Goal: Obtain resource: Obtain resource

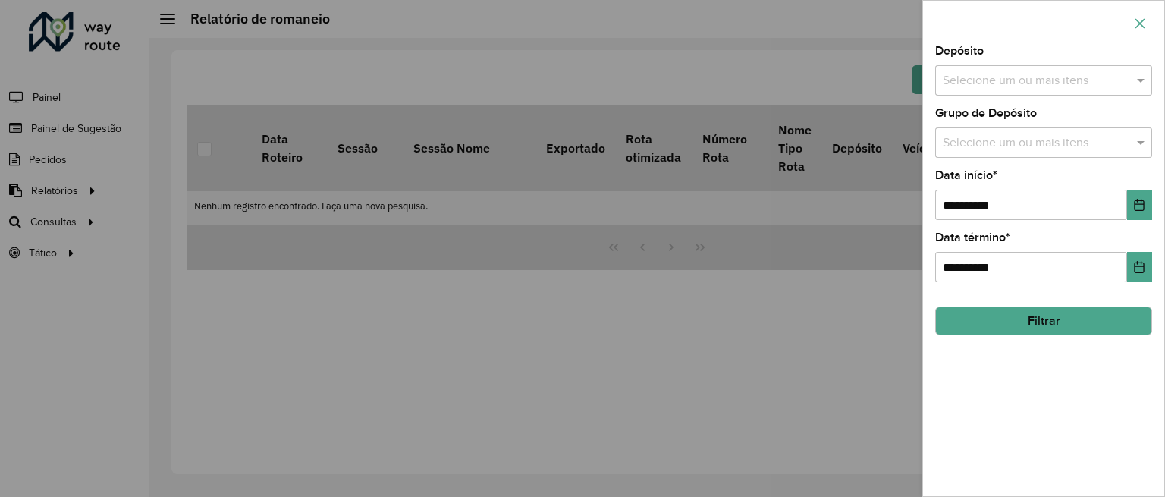
click at [1136, 18] on icon "button" at bounding box center [1139, 23] width 12 height 12
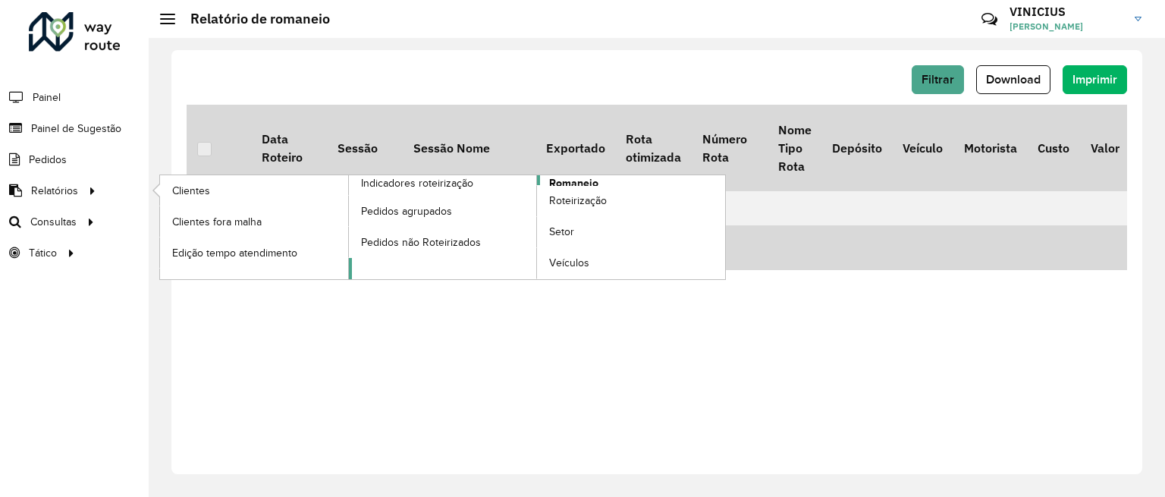
click at [570, 182] on span "Romaneio" at bounding box center [573, 183] width 49 height 16
click at [42, 190] on span "Relatórios" at bounding box center [56, 191] width 50 height 16
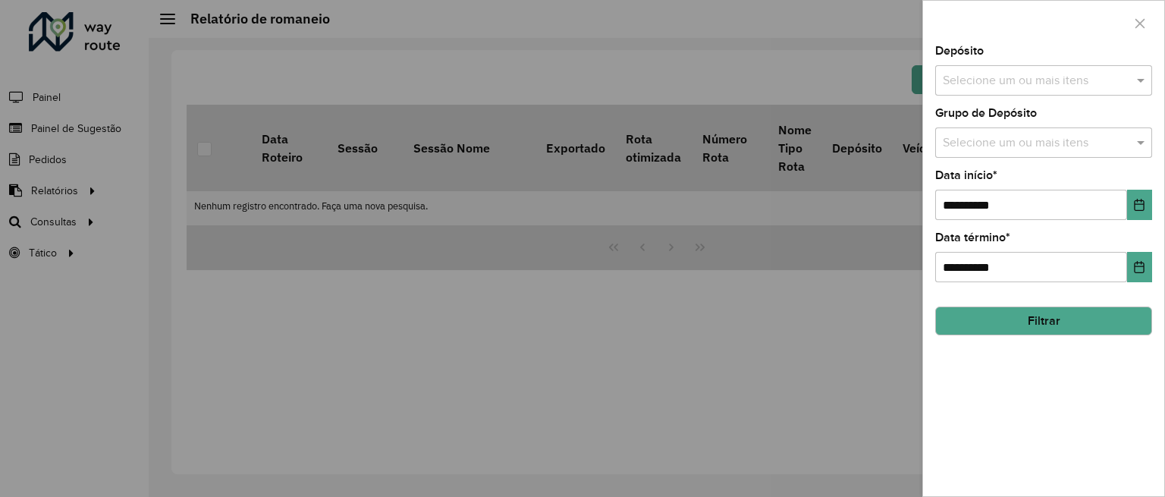
click at [640, 307] on div at bounding box center [582, 248] width 1165 height 497
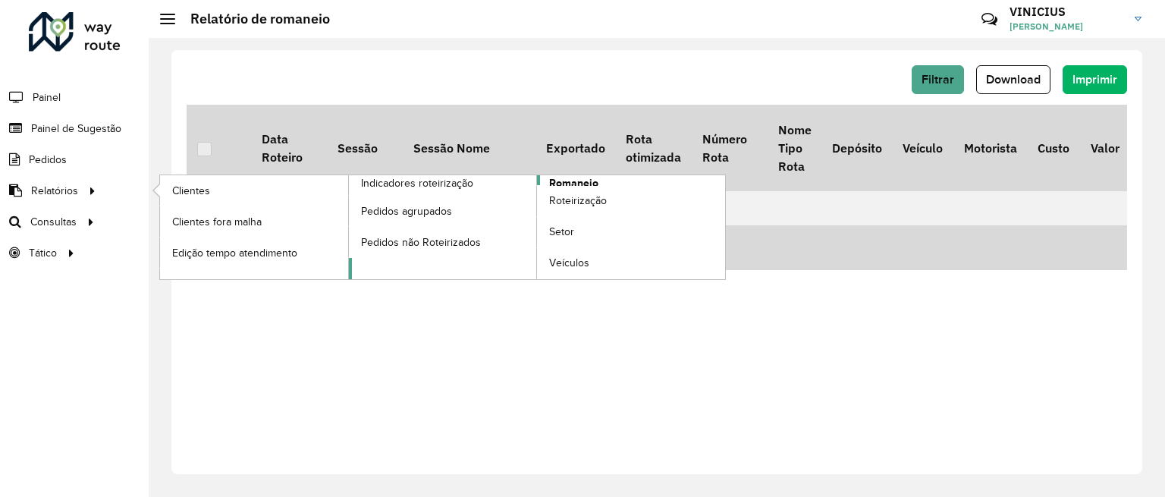
click at [558, 180] on span "Romaneio" at bounding box center [573, 183] width 49 height 16
click at [570, 180] on span "Romaneio" at bounding box center [573, 183] width 49 height 16
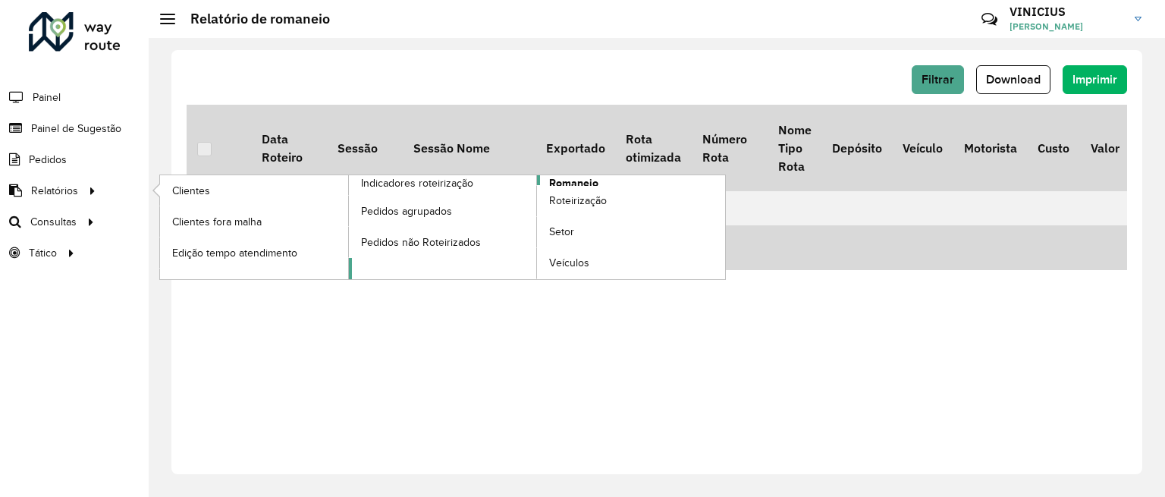
click at [570, 180] on span "Romaneio" at bounding box center [573, 183] width 49 height 16
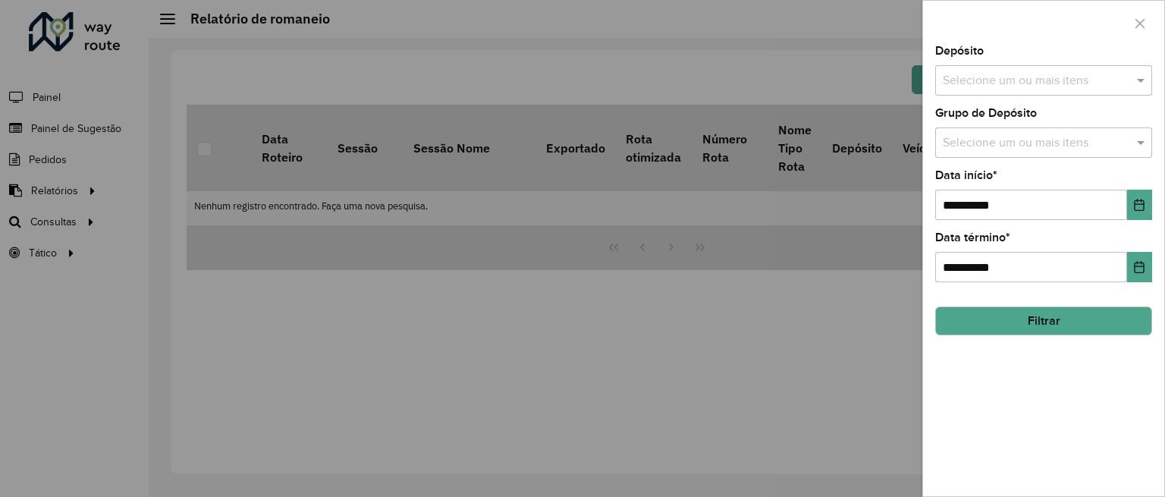
click at [1025, 83] on input "text" at bounding box center [1036, 81] width 194 height 18
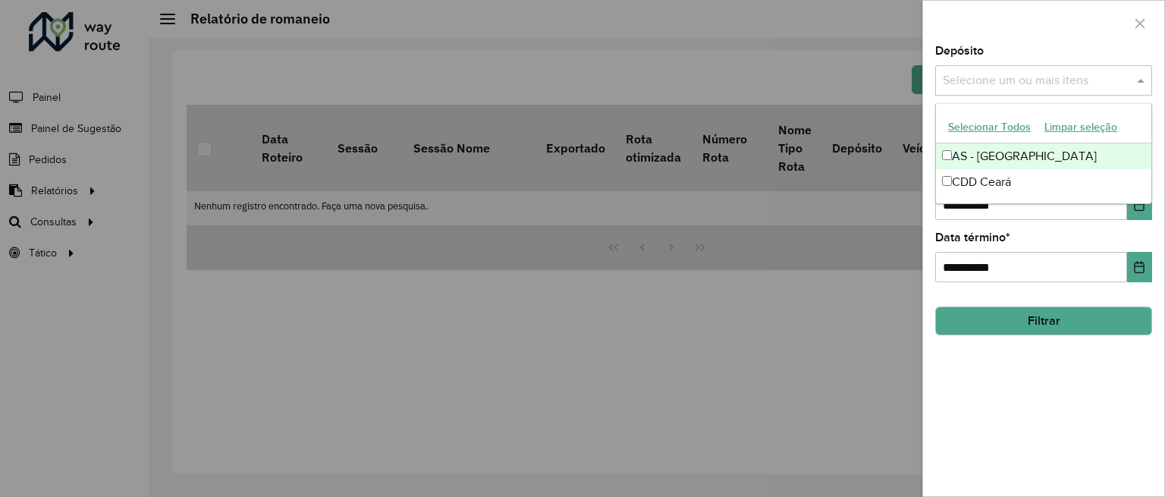
click at [1053, 86] on input "text" at bounding box center [1036, 81] width 194 height 18
click at [998, 124] on button "Selecionar Todos" at bounding box center [989, 127] width 96 height 24
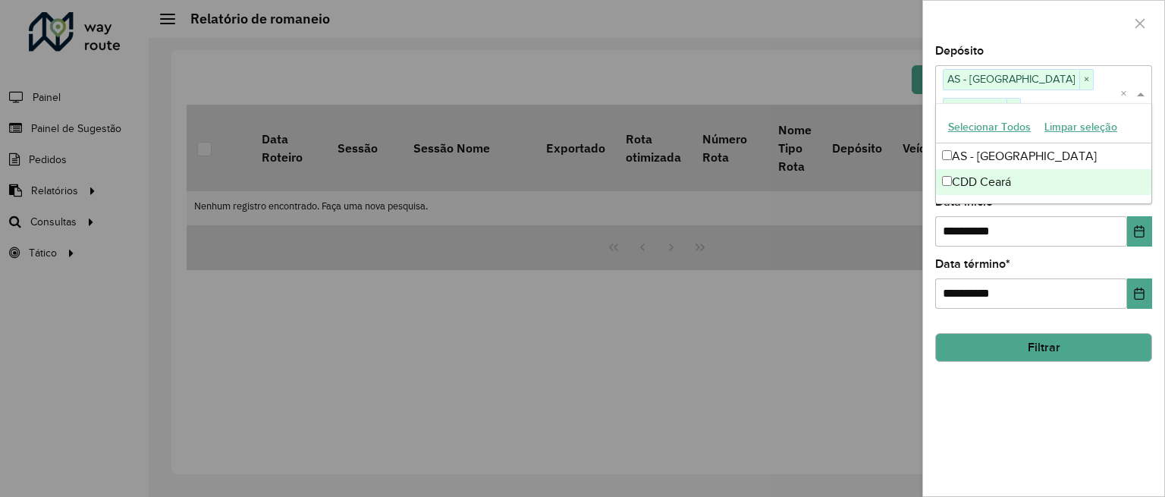
click at [1044, 259] on div "**********" at bounding box center [1043, 284] width 217 height 50
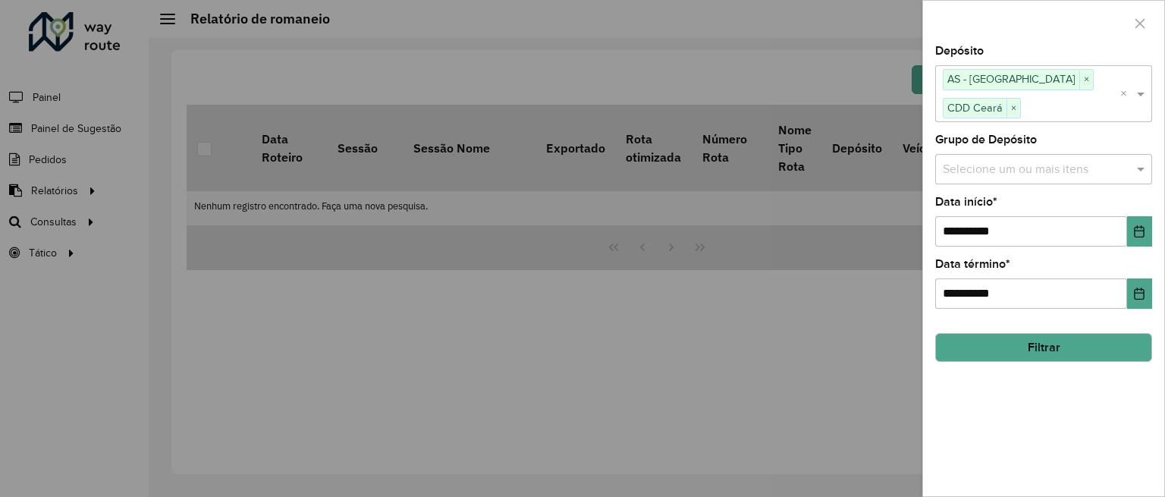
click at [1034, 333] on button "Filtrar" at bounding box center [1043, 347] width 217 height 29
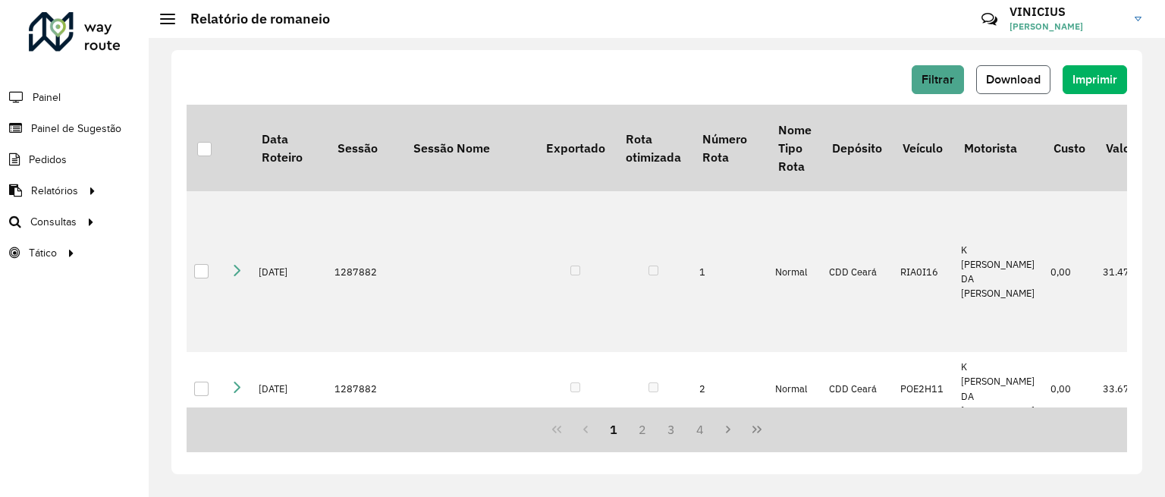
click at [1014, 87] on button "Download" at bounding box center [1013, 79] width 74 height 29
click at [67, 29] on div at bounding box center [75, 31] width 92 height 39
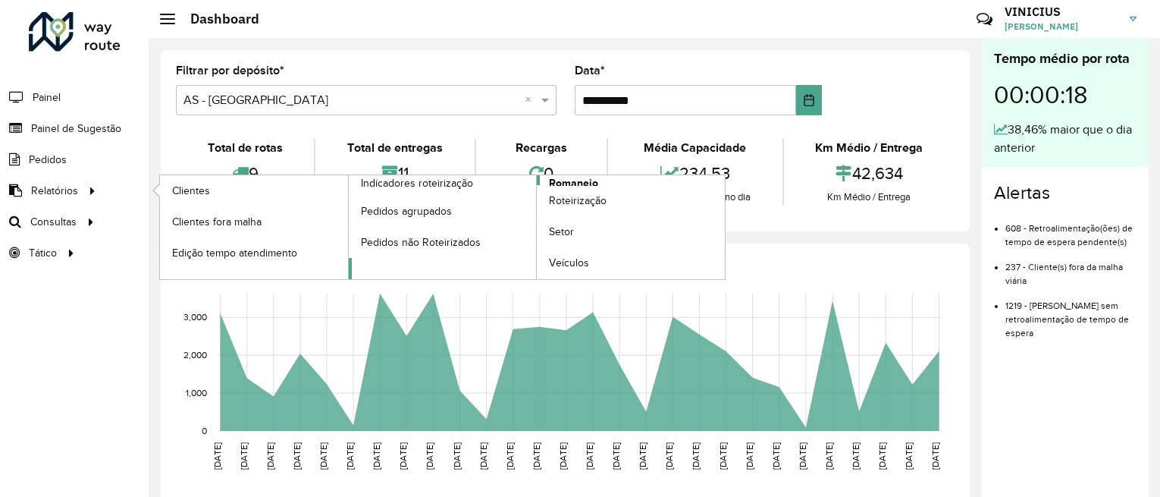
click at [563, 180] on span "Romaneio" at bounding box center [573, 183] width 49 height 16
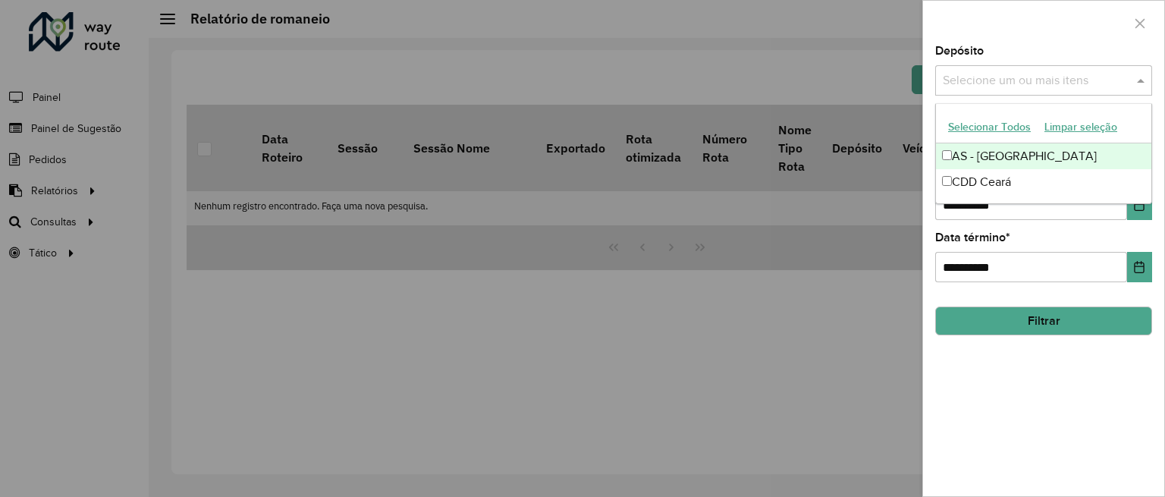
click at [1135, 81] on span at bounding box center [1142, 80] width 19 height 18
click at [1002, 120] on button "Selecionar Todos" at bounding box center [989, 127] width 96 height 24
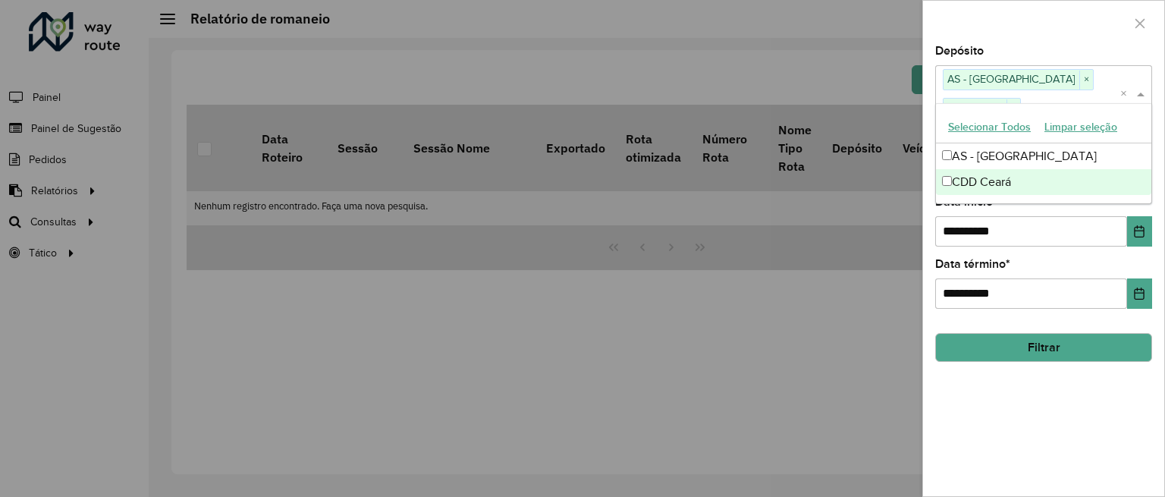
click at [1040, 376] on div "**********" at bounding box center [1043, 270] width 241 height 450
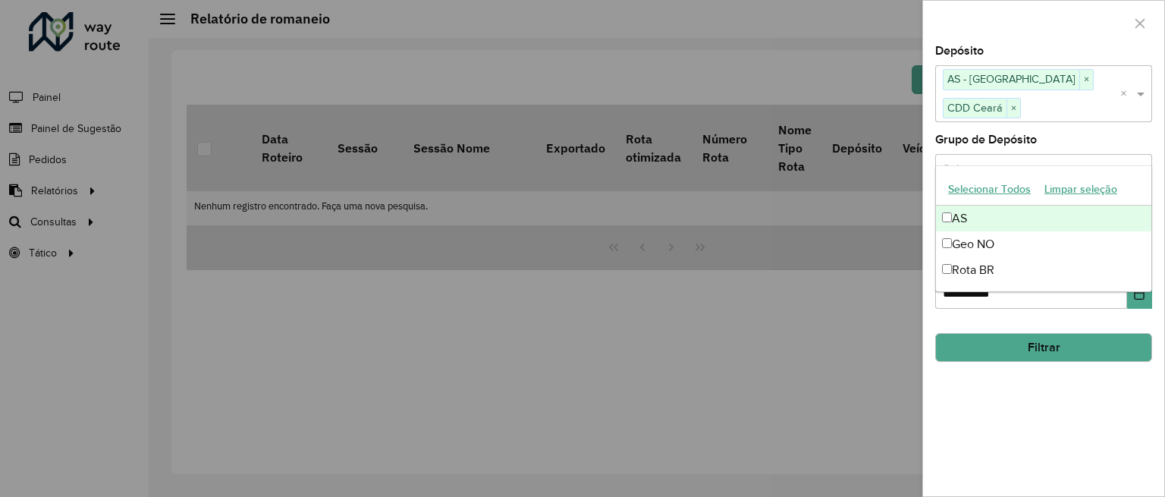
click at [1083, 160] on input "text" at bounding box center [1036, 169] width 194 height 18
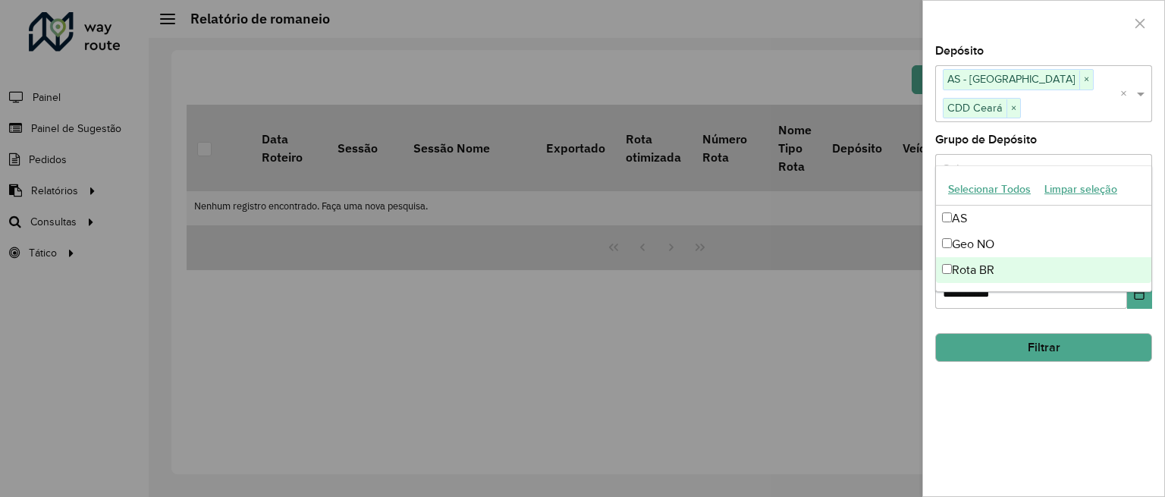
click at [1035, 356] on div "**********" at bounding box center [1043, 270] width 241 height 450
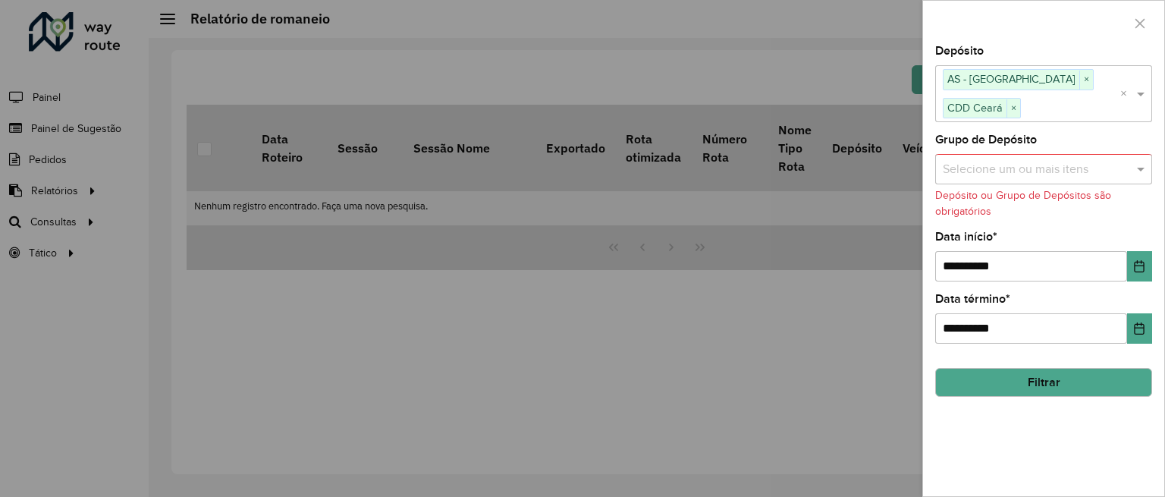
drag, startPoint x: 1052, startPoint y: 348, endPoint x: 1047, endPoint y: 381, distance: 33.0
click at [1047, 381] on div "**********" at bounding box center [1043, 270] width 241 height 450
click at [1052, 368] on button "Filtrar" at bounding box center [1043, 382] width 217 height 29
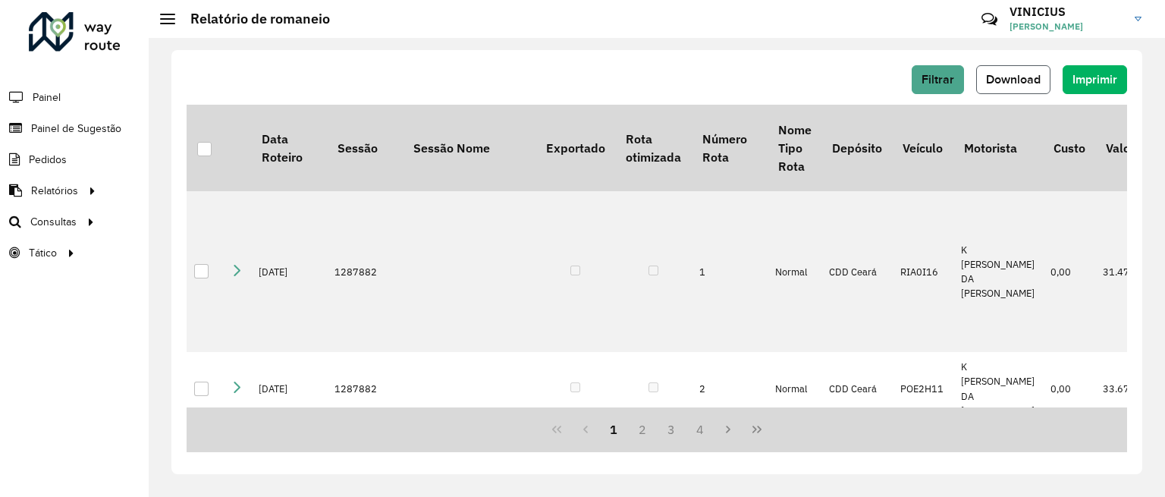
click at [1010, 84] on span "Download" at bounding box center [1013, 79] width 55 height 13
